Goal: Find specific page/section

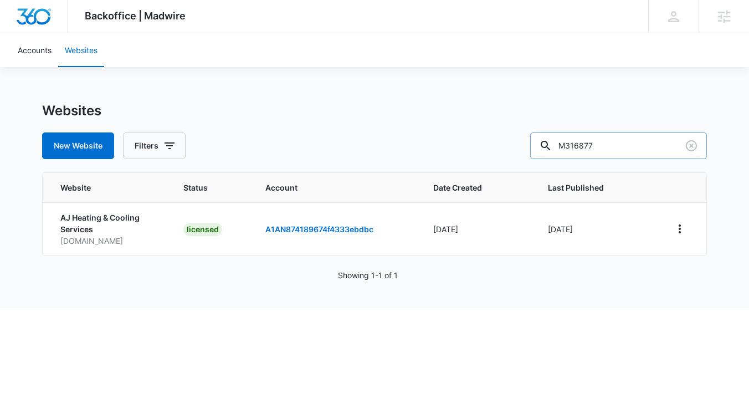
click at [637, 145] on input "M316877" at bounding box center [618, 145] width 177 height 27
paste input "35425"
drag, startPoint x: 643, startPoint y: 145, endPoint x: 639, endPoint y: 156, distance: 11.7
click at [643, 145] on input "M335425" at bounding box center [618, 145] width 177 height 27
paste input "19060"
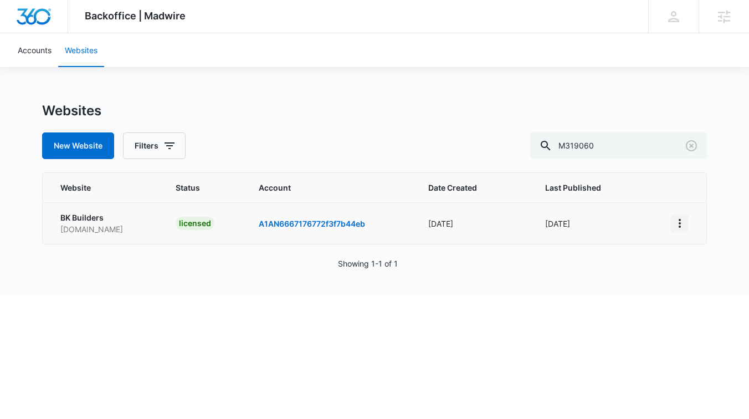
click at [683, 222] on icon "View More" at bounding box center [679, 223] width 13 height 13
click at [630, 274] on link "Edit Website" at bounding box center [618, 270] width 45 height 9
click at [685, 227] on icon "View More" at bounding box center [679, 223] width 13 height 13
click at [642, 283] on link "Visit Website" at bounding box center [619, 287] width 46 height 9
click at [638, 143] on input "M319060" at bounding box center [618, 145] width 177 height 27
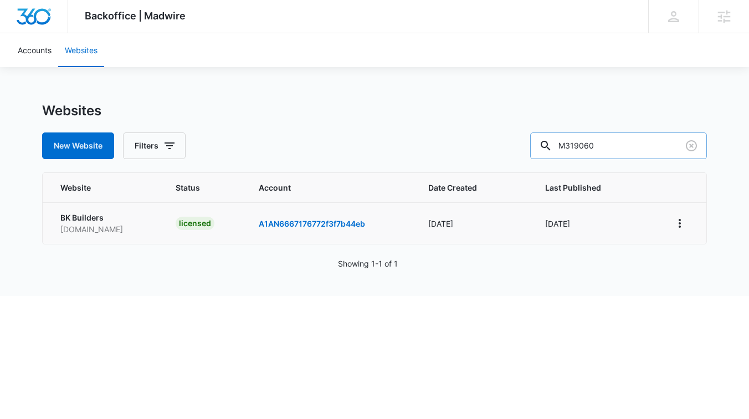
paste input "35425"
type input "M335425"
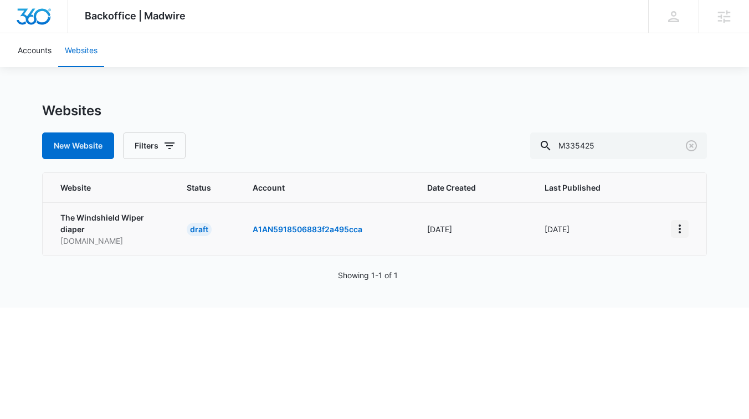
click at [681, 232] on icon "View More" at bounding box center [679, 228] width 13 height 13
click at [617, 275] on link "Edit Website" at bounding box center [617, 275] width 45 height 9
